Goal: Transaction & Acquisition: Purchase product/service

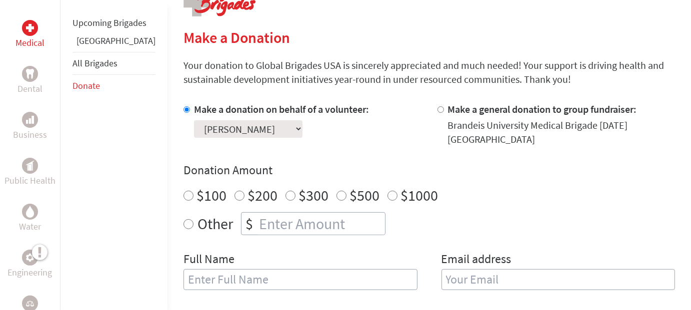
scroll to position [247, 0]
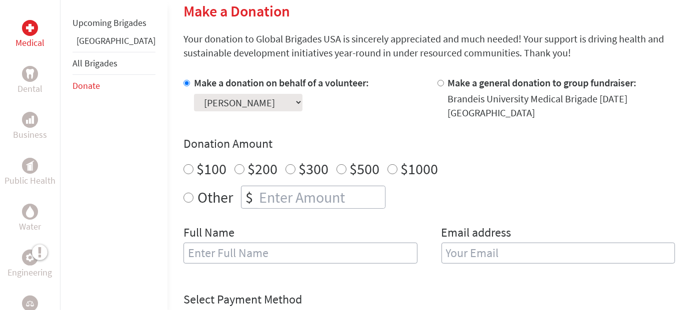
click at [336, 164] on input "$500" at bounding box center [341, 169] width 10 height 10
radio input "true"
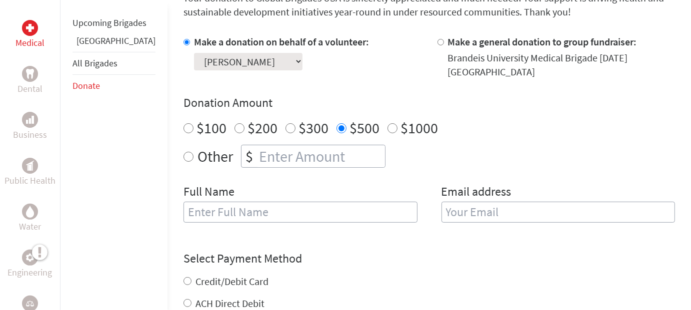
click at [240, 202] on input "text" at bounding box center [300, 212] width 234 height 21
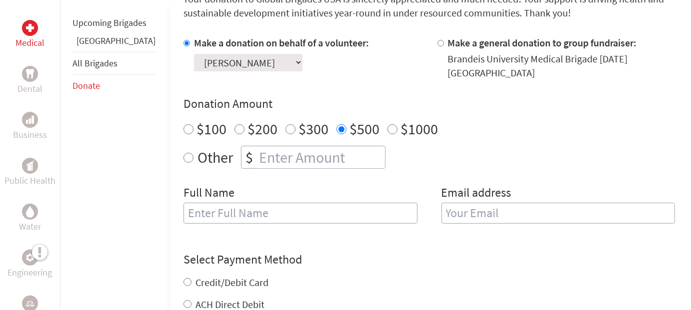
scroll to position [304, 0]
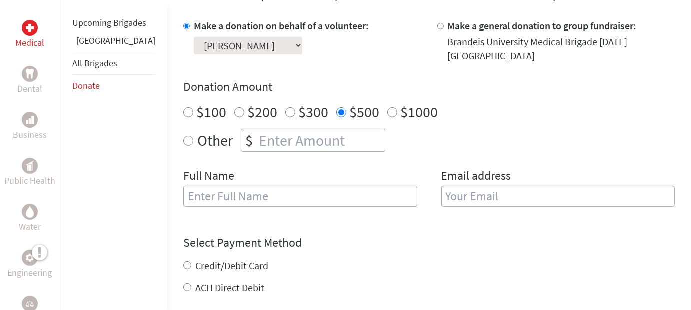
click at [212, 259] on label "Credit/Debit Card" at bounding box center [231, 265] width 73 height 12
click at [191, 261] on input "Credit/Debit Card" at bounding box center [187, 265] width 8 height 8
radio input "true"
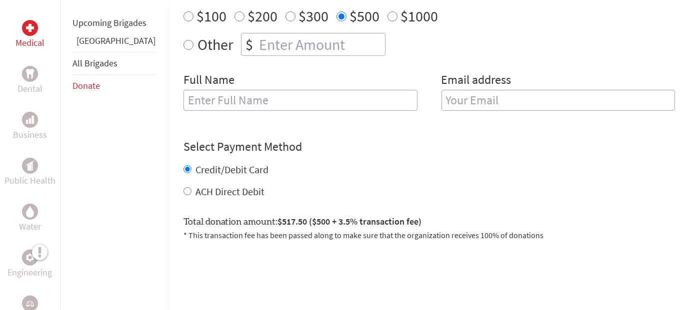
scroll to position [397, 0]
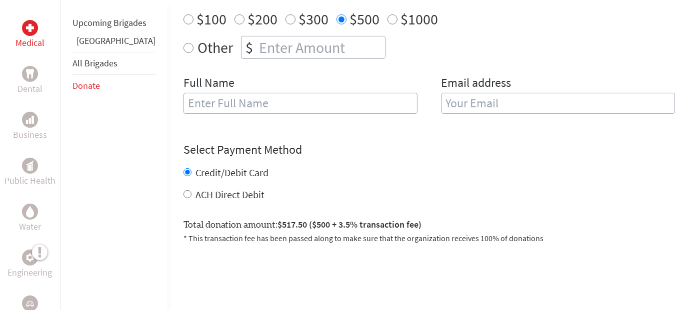
click at [226, 98] on input "text" at bounding box center [300, 103] width 234 height 21
type input "L"
type input "[PERSON_NAME]"
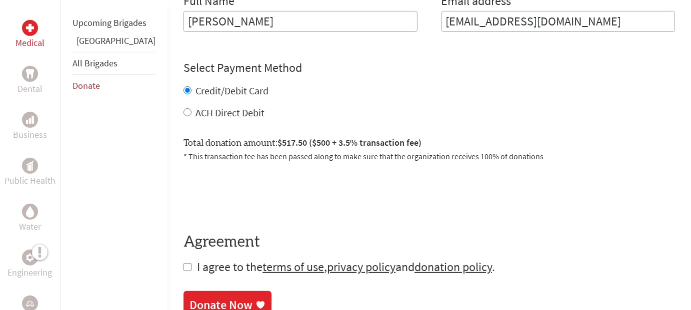
scroll to position [494, 0]
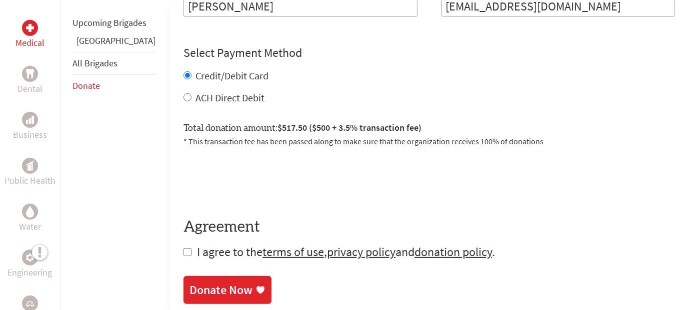
type input "[EMAIL_ADDRESS][DOMAIN_NAME]"
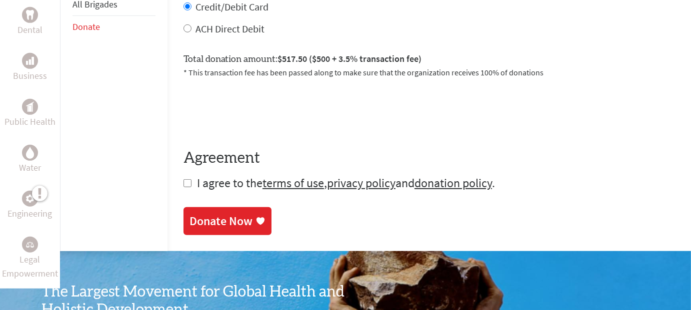
scroll to position [553, 0]
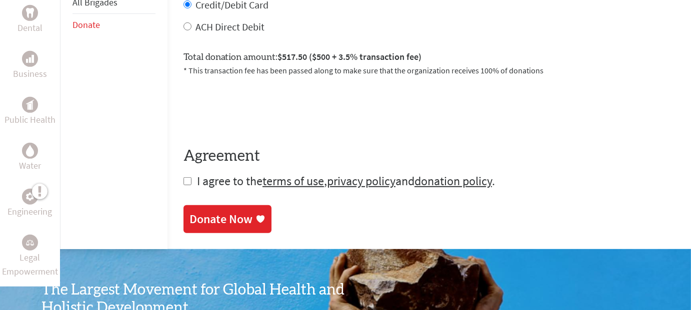
click at [183, 177] on input "checkbox" at bounding box center [187, 181] width 8 height 8
checkbox input "true"
click at [192, 212] on div "Donate Now" at bounding box center [220, 220] width 63 height 16
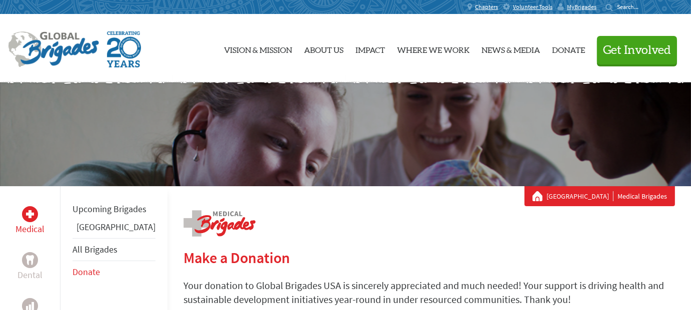
scroll to position [198, 0]
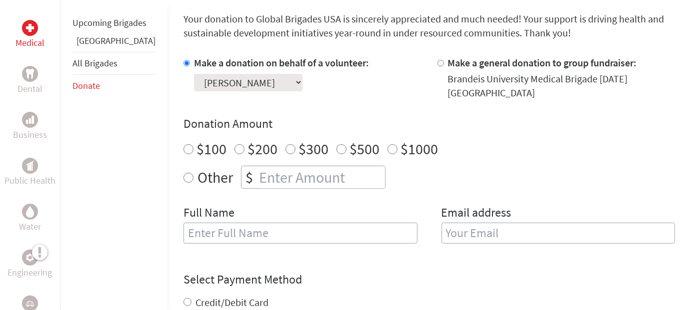
click at [336, 144] on input "$500" at bounding box center [341, 149] width 10 height 10
radio input "true"
click at [225, 223] on input "text" at bounding box center [300, 233] width 234 height 21
type input "Mia Nydam"
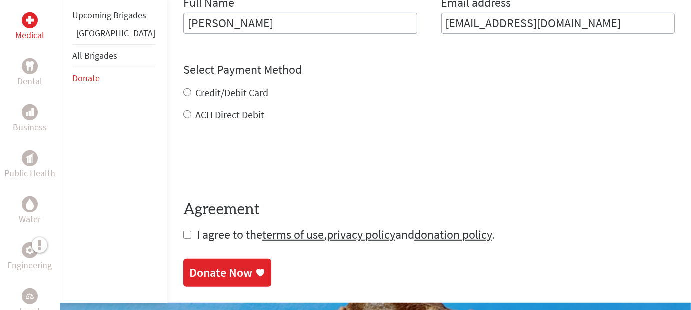
scroll to position [488, 0]
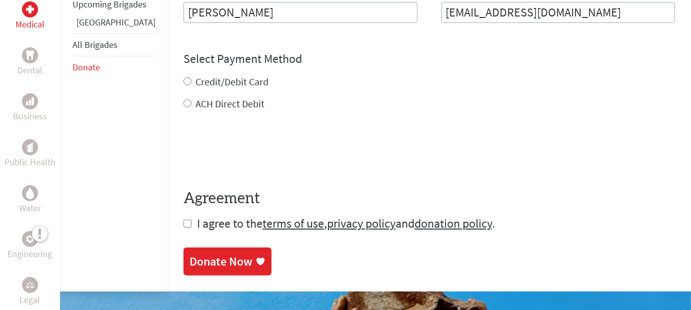
type input "[EMAIL_ADDRESS][DOMAIN_NAME]"
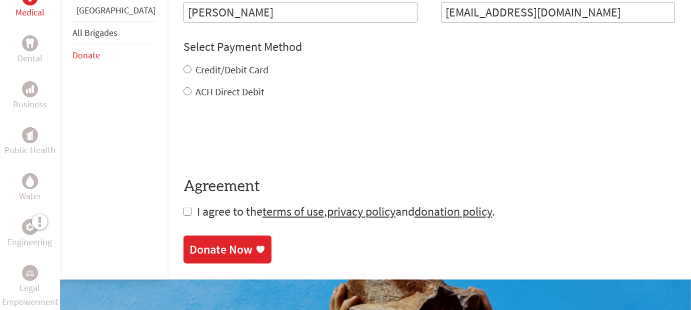
click at [183, 69] on div "Credit/Debit Card ACH Direct Debit" at bounding box center [428, 81] width 491 height 36
click at [183, 65] on input "Credit/Debit Card" at bounding box center [187, 69] width 8 height 8
radio input "true"
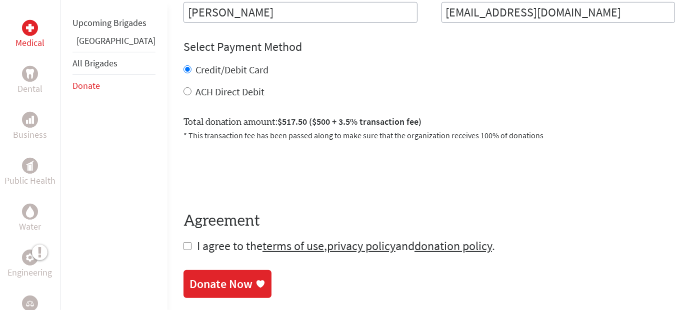
click at [183, 242] on input "checkbox" at bounding box center [187, 246] width 8 height 8
checkbox input "true"
click at [189, 277] on div "Donate Now" at bounding box center [220, 285] width 63 height 16
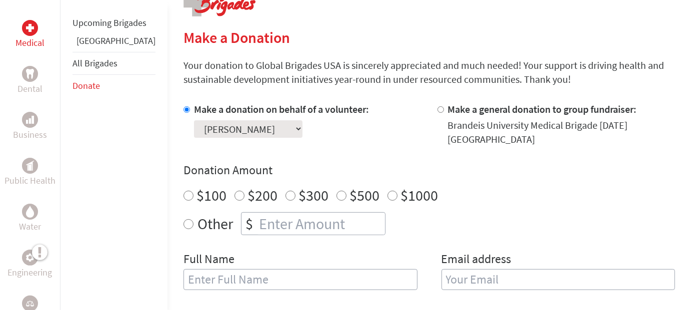
scroll to position [222, 0]
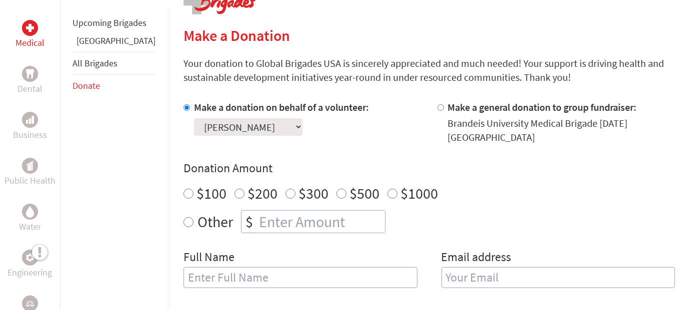
click at [349, 184] on label "$500" at bounding box center [364, 193] width 30 height 19
click at [336, 189] on input "$500" at bounding box center [341, 194] width 10 height 10
radio input "true"
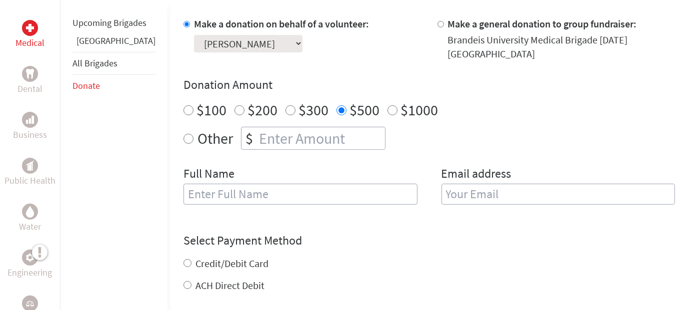
scroll to position [307, 0]
click at [277, 183] on input "text" at bounding box center [300, 193] width 234 height 21
type input "Mia Nydam"
click at [478, 188] on input "email" at bounding box center [558, 193] width 234 height 21
type input "[EMAIL_ADDRESS][DOMAIN_NAME]"
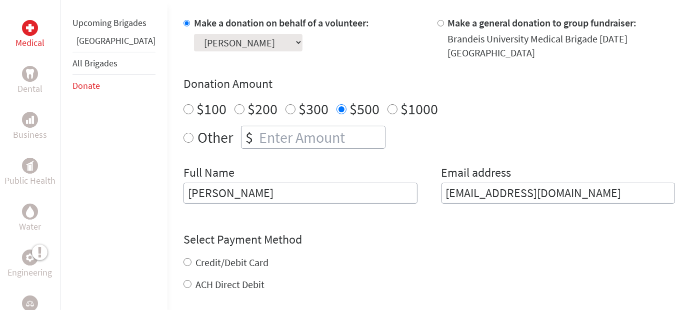
click at [197, 256] on div "Credit/Debit Card ACH Direct Debit" at bounding box center [428, 274] width 491 height 36
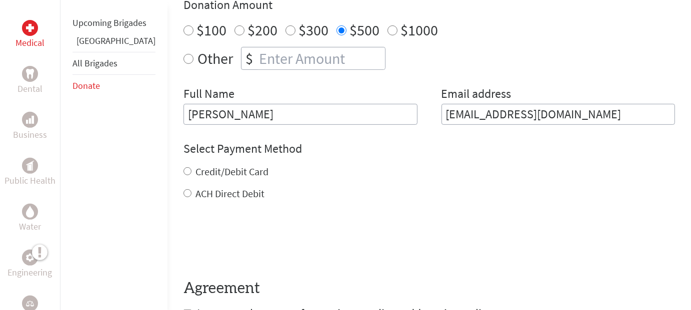
scroll to position [387, 0]
click at [183, 166] on input "Credit/Debit Card" at bounding box center [187, 170] width 8 height 8
radio input "true"
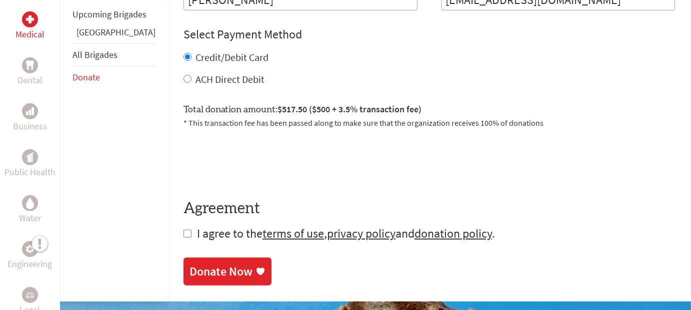
scroll to position [502, 0]
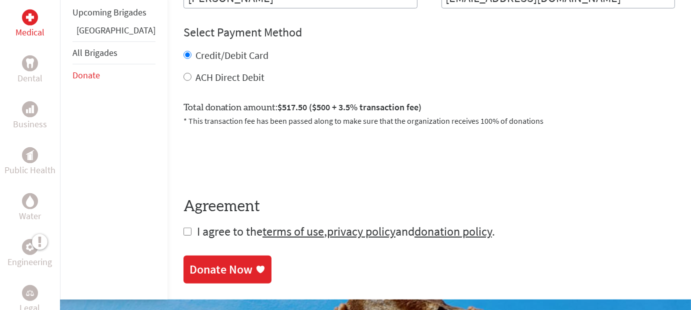
click at [183, 228] on input "checkbox" at bounding box center [187, 232] width 8 height 8
checkbox input "true"
click at [189, 263] on div "Donate Now" at bounding box center [220, 271] width 63 height 16
